Goal: Communication & Community: Answer question/provide support

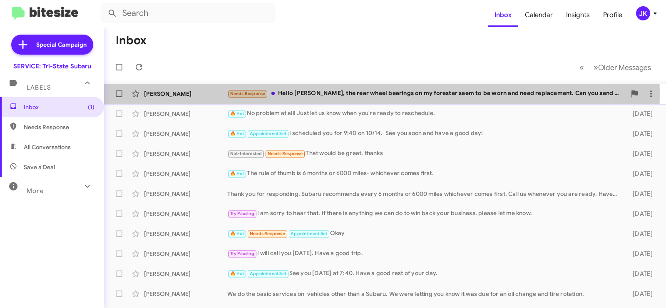
click at [318, 93] on div "Needs Response Hello Dan, the rear wheel bearings on my forester seem to be wor…" at bounding box center [426, 94] width 399 height 10
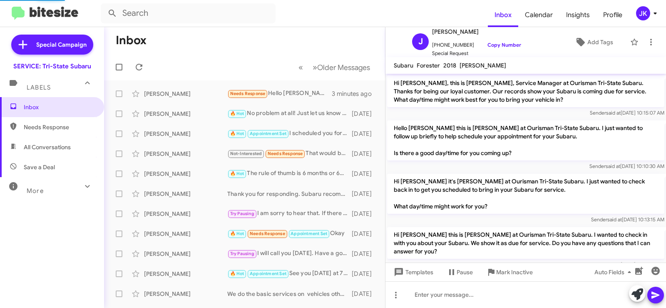
scroll to position [135, 0]
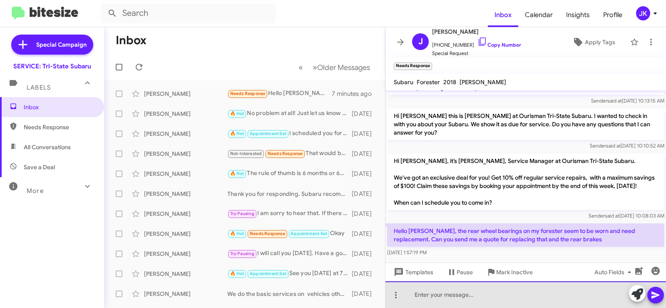
click at [432, 291] on div at bounding box center [526, 294] width 281 height 27
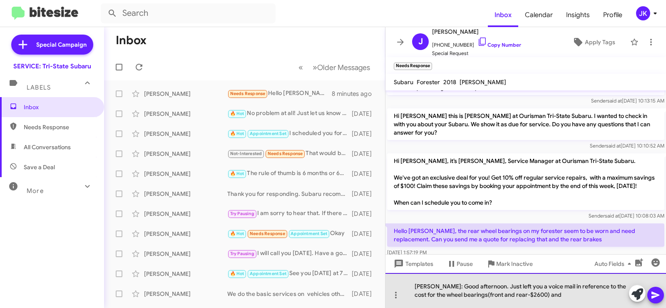
click at [516, 294] on div "Mr. Milden: Good afternoon. Just left you a voice mail in reference to the cost…" at bounding box center [526, 290] width 281 height 35
click at [517, 294] on div "Mr. Milden: Good afternoon. Just left you a voice mail in reference to the cost…" at bounding box center [526, 290] width 281 height 35
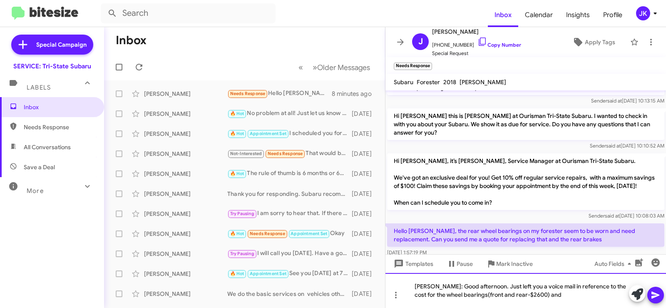
click at [535, 295] on div "Mr. Milden: Good afternoon. Just left you a voice mail in reference to the cost…" at bounding box center [526, 290] width 281 height 35
drag, startPoint x: 609, startPoint y: 297, endPoint x: 610, endPoint y: 293, distance: 4.7
click at [609, 297] on div "Mr. Milden: Good afternoon. Just left you a voice mail in reference to the cost…" at bounding box center [526, 290] width 281 height 35
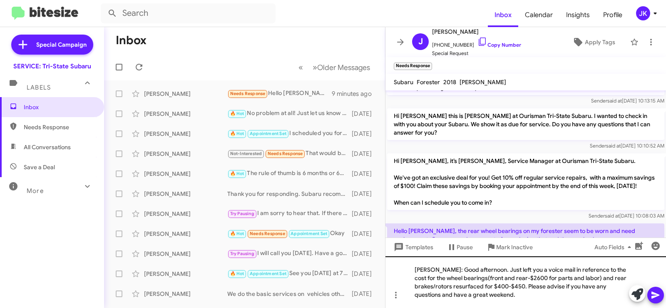
drag, startPoint x: 656, startPoint y: 299, endPoint x: 664, endPoint y: 298, distance: 8.4
click at [656, 299] on icon at bounding box center [656, 295] width 10 height 10
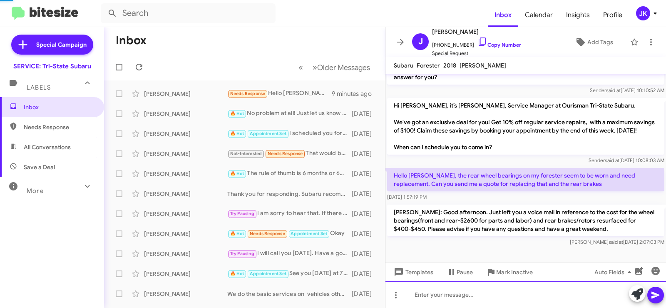
scroll to position [182, 0]
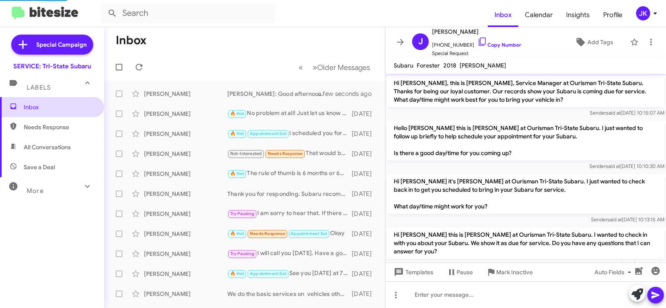
scroll to position [182, 0]
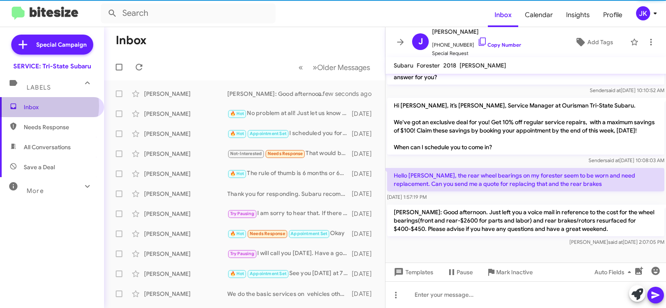
click at [40, 106] on span "Inbox" at bounding box center [59, 107] width 71 height 8
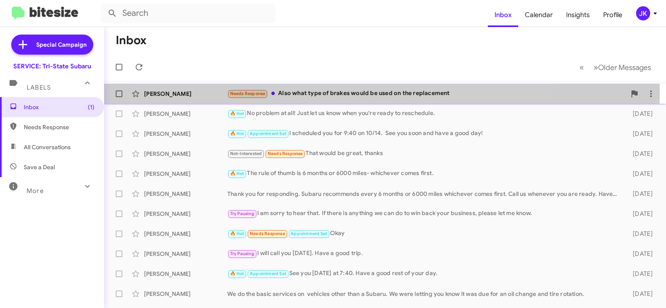
click at [342, 93] on div "Needs Response Also what type of brakes would be used on the replacement" at bounding box center [426, 94] width 399 height 10
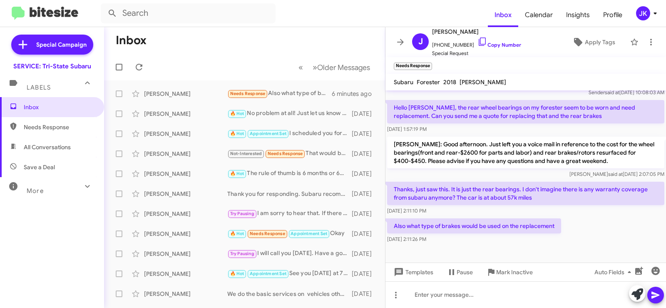
scroll to position [268, 0]
